Goal: Find specific page/section: Find specific page/section

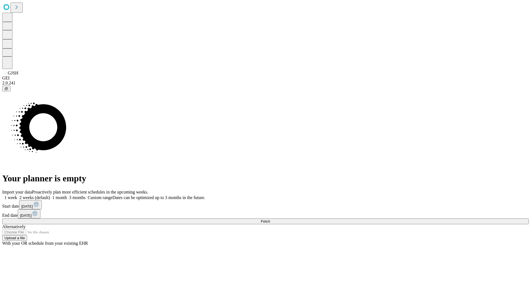
click at [270, 219] on span "Fetch" at bounding box center [265, 221] width 9 height 4
